Goal: Task Accomplishment & Management: Use online tool/utility

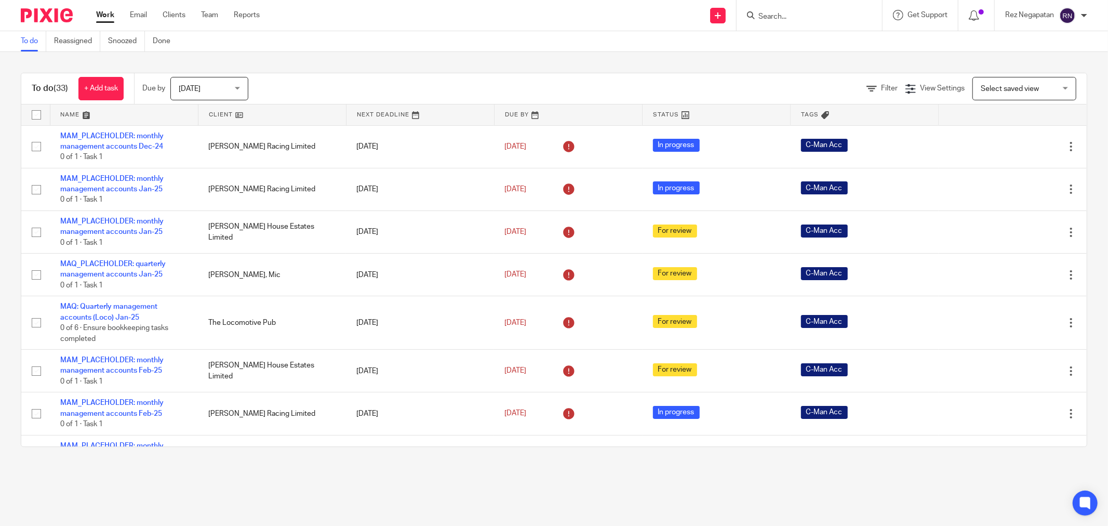
click at [247, 89] on div "Today Today" at bounding box center [209, 88] width 78 height 23
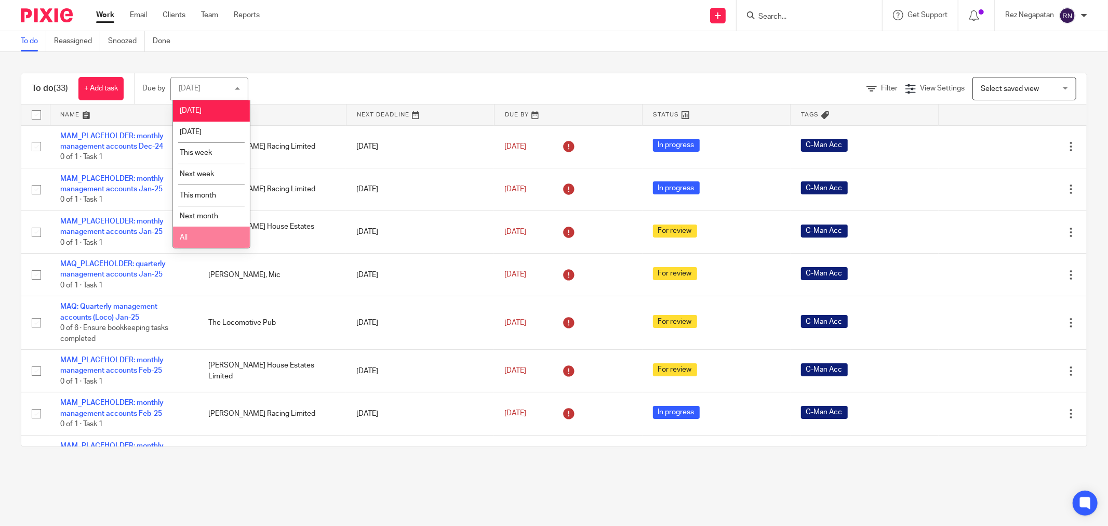
click at [218, 242] on li "All" at bounding box center [211, 237] width 77 height 21
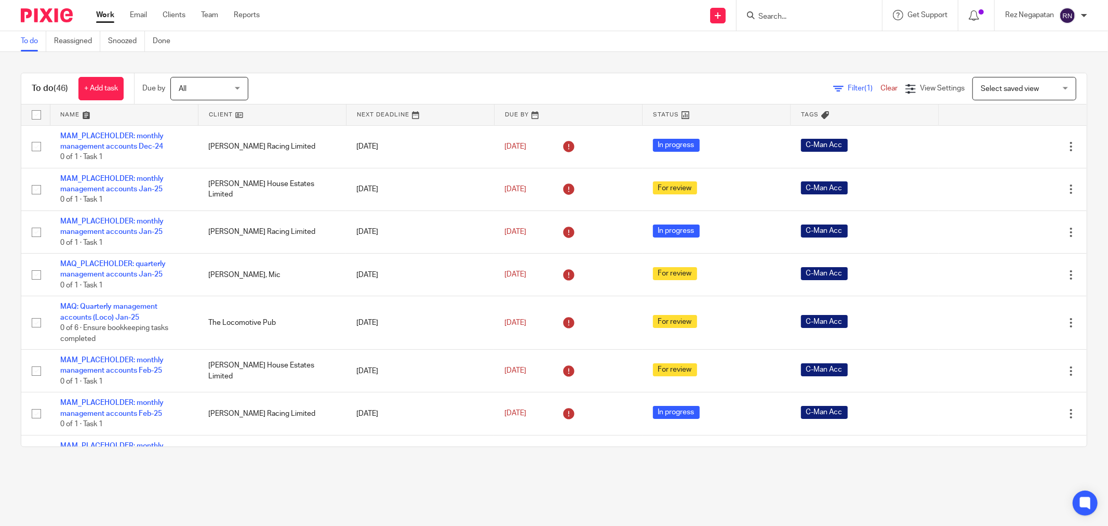
click at [813, 14] on input "Search" at bounding box center [805, 16] width 94 height 9
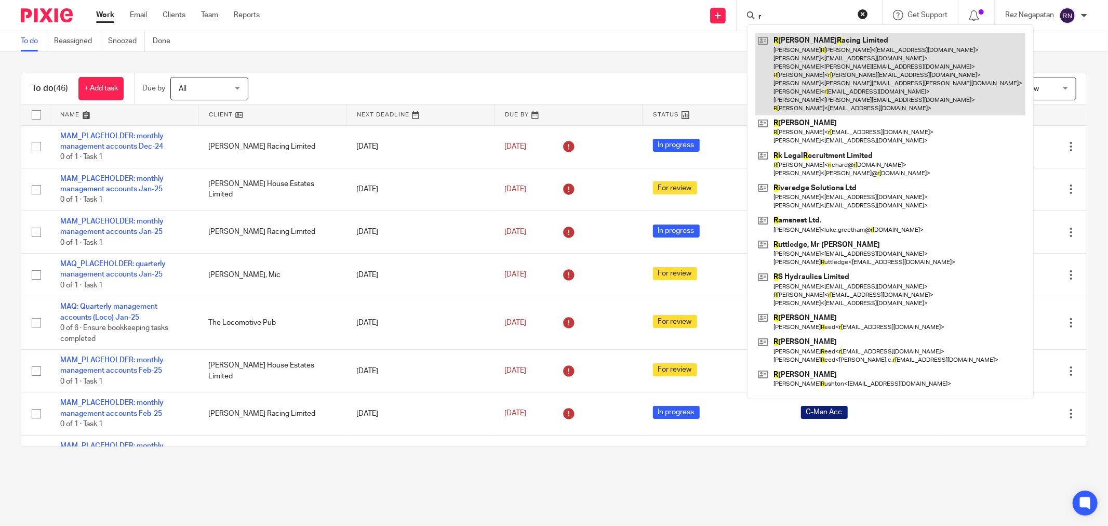
type input "r"
click at [816, 54] on link at bounding box center [890, 74] width 270 height 83
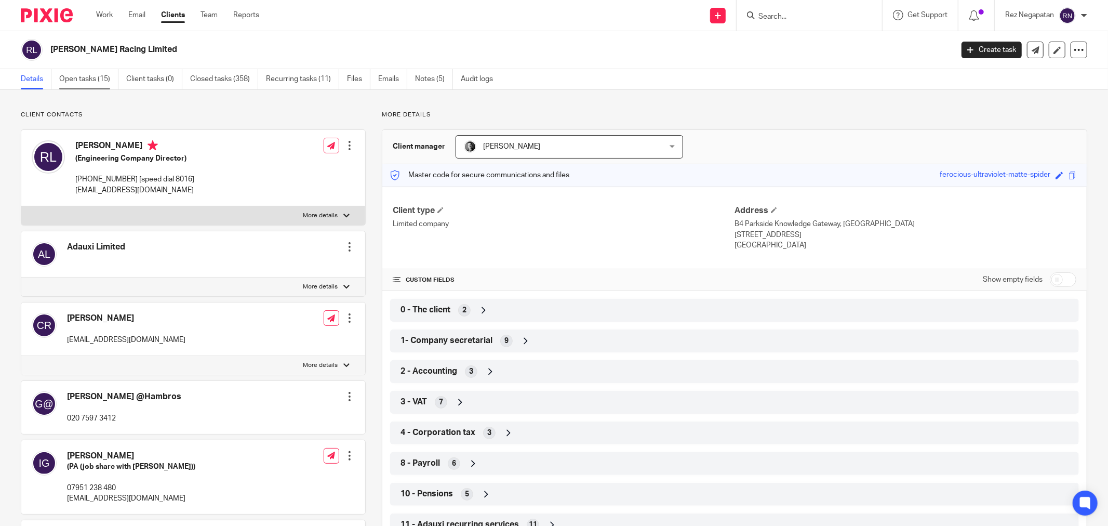
click at [88, 81] on link "Open tasks (15)" at bounding box center [88, 79] width 59 height 20
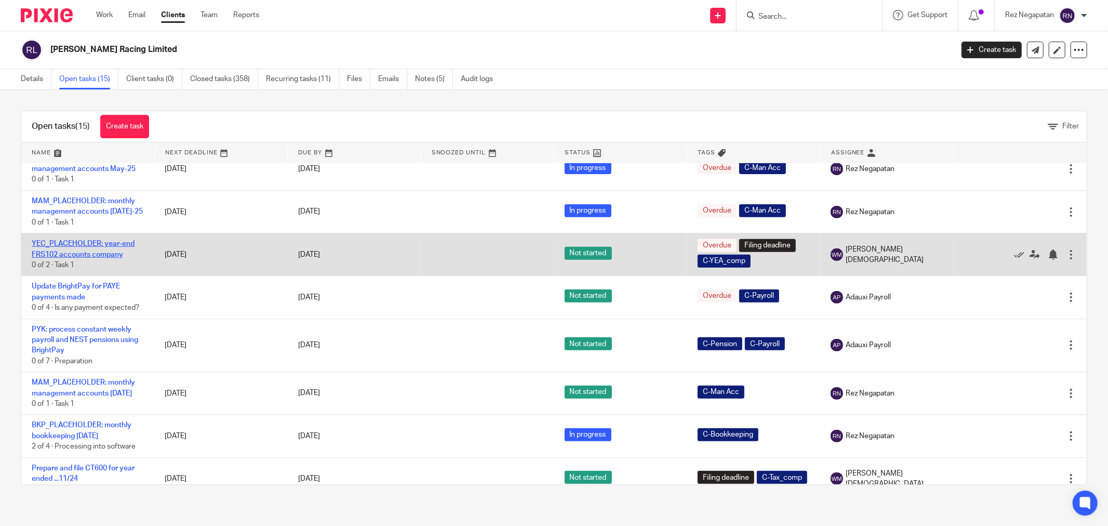
scroll to position [366, 0]
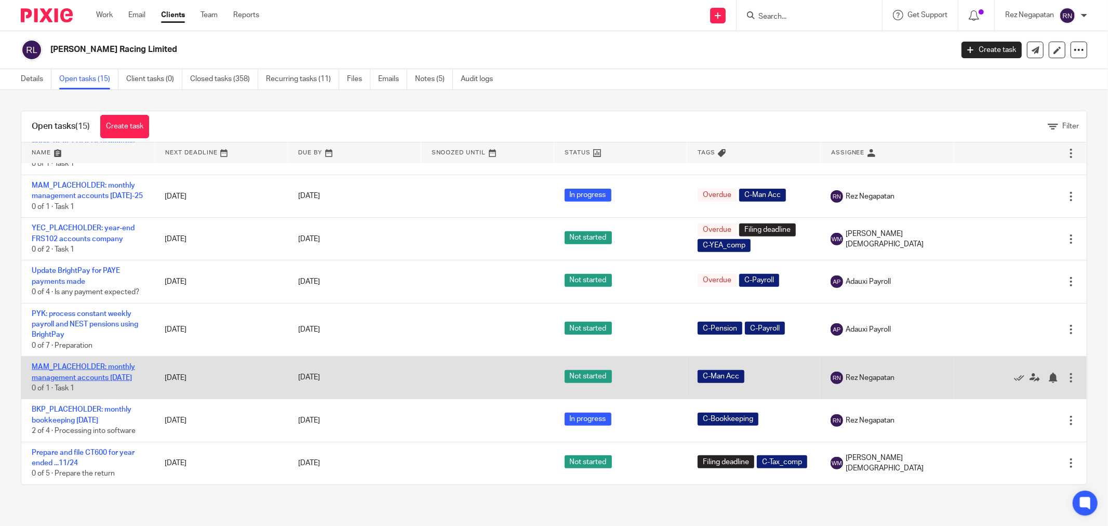
click at [99, 373] on td "MAM_PLACEHOLDER: monthly management accounts Aug 25 0 of 1 · Task 1" at bounding box center [87, 377] width 133 height 43
click at [99, 373] on link "MAM_PLACEHOLDER: monthly management accounts [DATE]" at bounding box center [83, 372] width 103 height 18
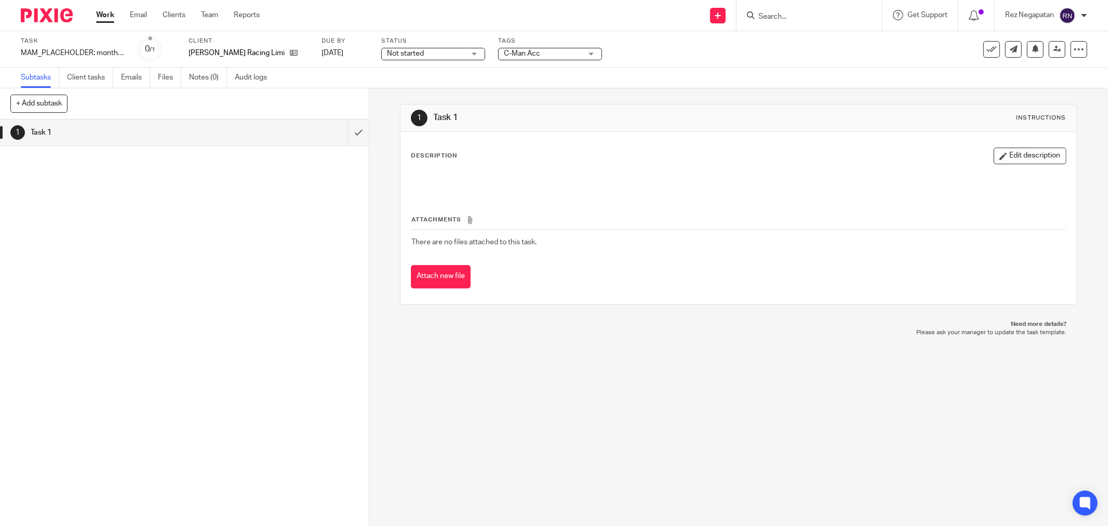
click at [460, 50] on div "Not started Not started" at bounding box center [433, 54] width 104 height 12
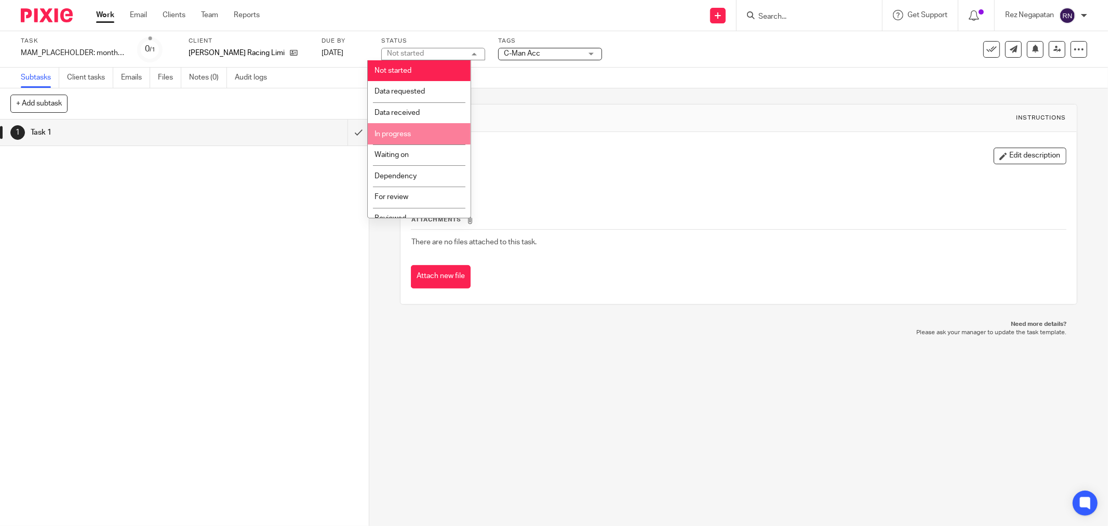
click at [402, 134] on span "In progress" at bounding box center [393, 133] width 36 height 7
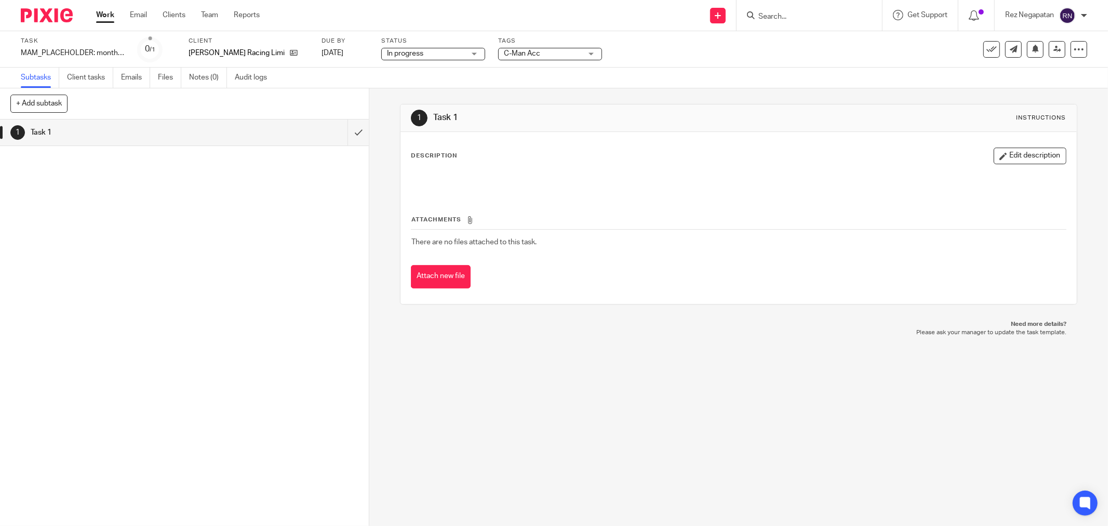
click at [641, 109] on div "1 Task 1 Instructions" at bounding box center [739, 118] width 677 height 28
